Goal: Task Accomplishment & Management: Manage account settings

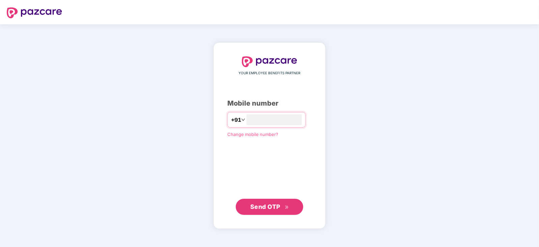
type input "**********"
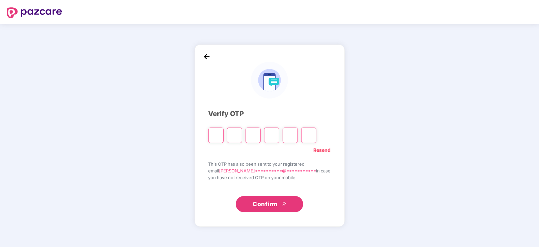
type input "*"
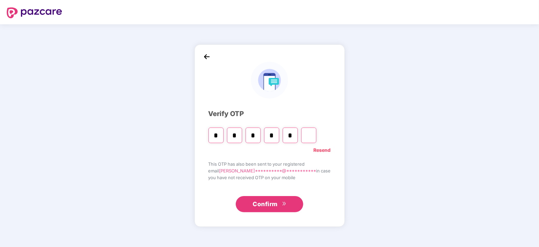
type input "*"
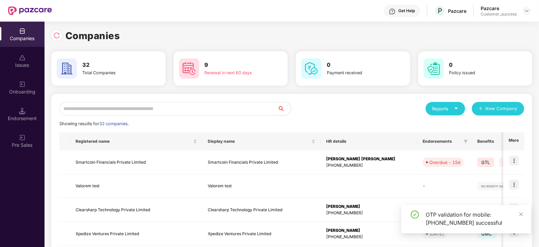
click at [185, 110] on input "text" at bounding box center [168, 108] width 218 height 13
click at [189, 108] on input "text" at bounding box center [168, 108] width 218 height 13
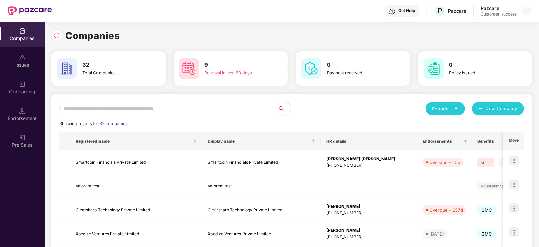
scroll to position [2, 0]
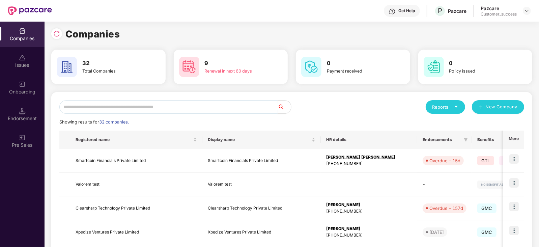
click at [197, 107] on input "text" at bounding box center [168, 106] width 218 height 13
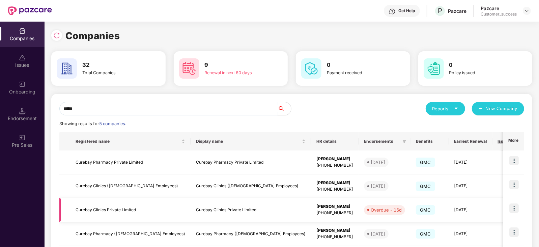
scroll to position [60, 0]
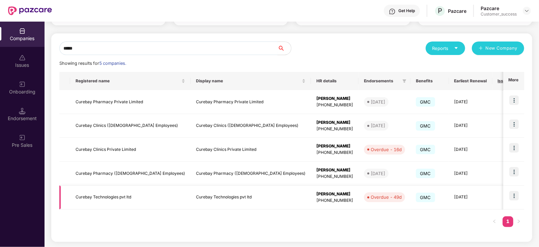
type input "*****"
click at [517, 193] on img at bounding box center [514, 195] width 9 height 9
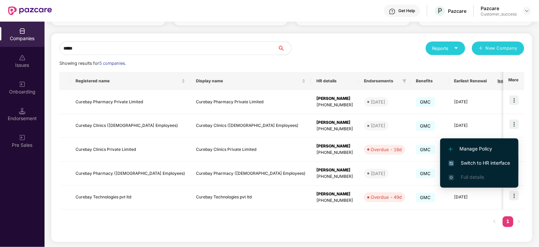
click at [500, 159] on li "Switch to HR interface" at bounding box center [479, 163] width 78 height 14
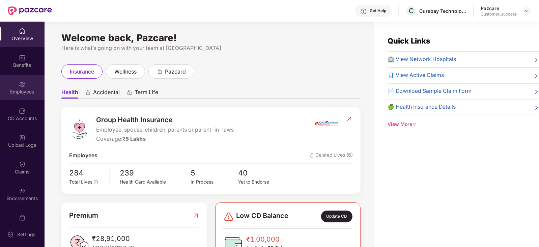
click at [11, 99] on div "Employees" at bounding box center [22, 87] width 45 height 25
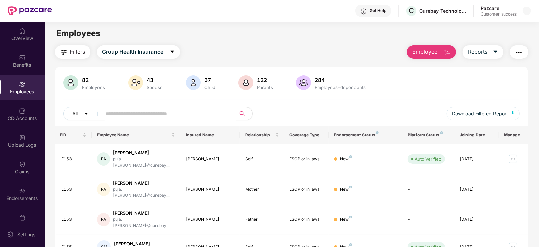
click at [515, 52] on img "button" at bounding box center [519, 52] width 8 height 8
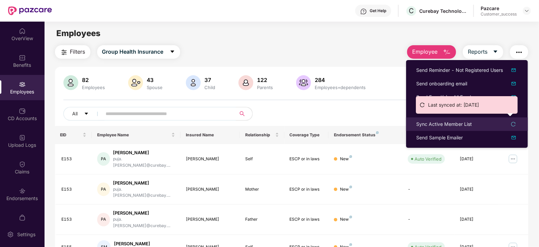
click at [464, 122] on div "Sync Active Member List" at bounding box center [444, 123] width 56 height 7
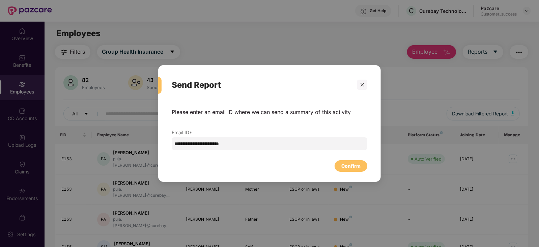
click at [346, 172] on div "**********" at bounding box center [269, 136] width 223 height 77
click at [347, 170] on div "Confirm" at bounding box center [351, 165] width 33 height 11
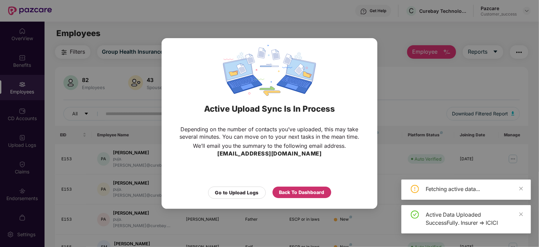
click at [300, 193] on div "Back To Dashboard" at bounding box center [301, 192] width 45 height 7
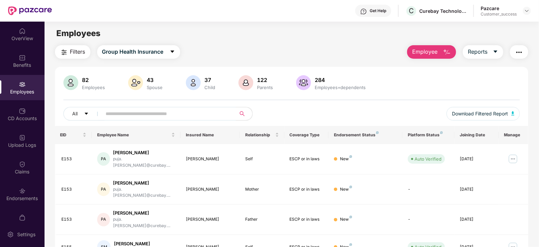
click at [142, 125] on div "All Download Filtered Report" at bounding box center [291, 116] width 457 height 19
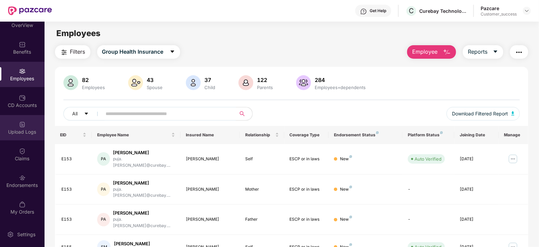
click at [27, 125] on div "Upload Logs" at bounding box center [22, 127] width 45 height 25
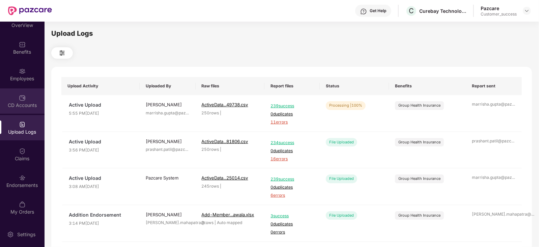
click at [19, 94] on img at bounding box center [22, 97] width 7 height 7
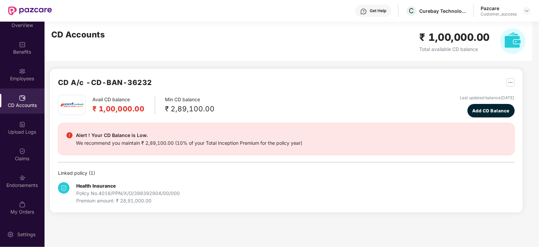
click at [19, 94] on img at bounding box center [22, 97] width 7 height 7
click at [20, 83] on div "Employees" at bounding box center [22, 74] width 45 height 25
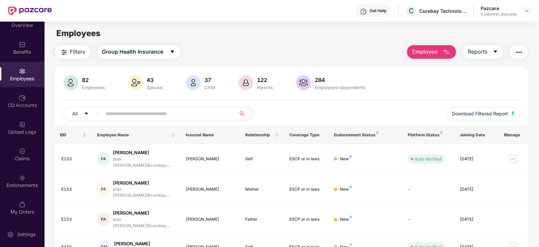
click at [156, 113] on input "text" at bounding box center [166, 114] width 121 height 10
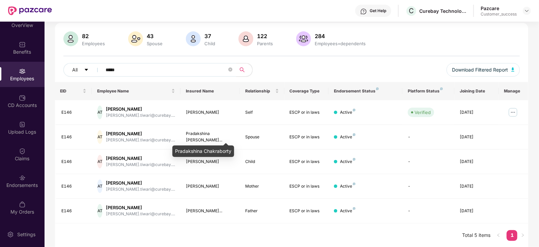
scroll to position [0, 0]
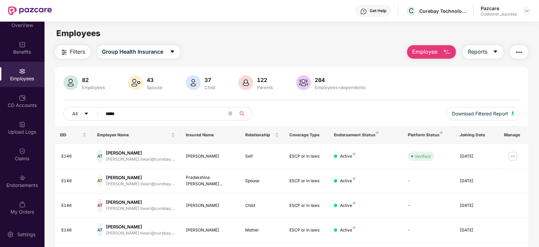
type input "*****"
click at [511, 154] on img at bounding box center [513, 156] width 11 height 11
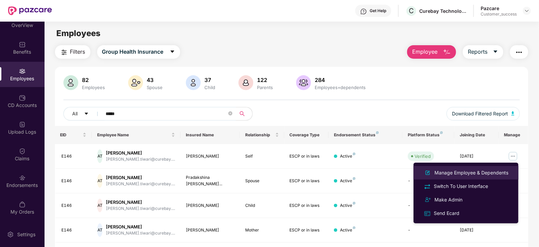
click at [495, 167] on li "Manage Employee & Dependents" at bounding box center [466, 172] width 105 height 13
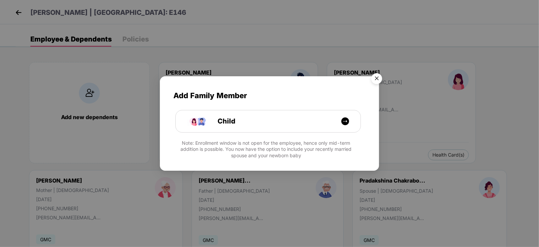
click at [378, 77] on img "Close" at bounding box center [376, 79] width 19 height 19
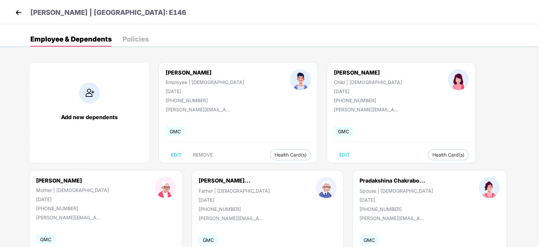
scroll to position [41, 0]
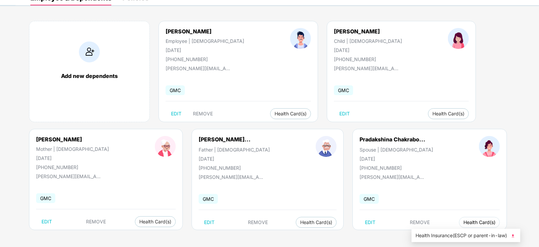
click at [459, 219] on button "Health Card(s)" at bounding box center [479, 222] width 41 height 11
click at [443, 233] on span "Health Insurance(ESCP or parent-in-law)" at bounding box center [466, 235] width 101 height 7
